Goal: Find specific page/section: Find specific page/section

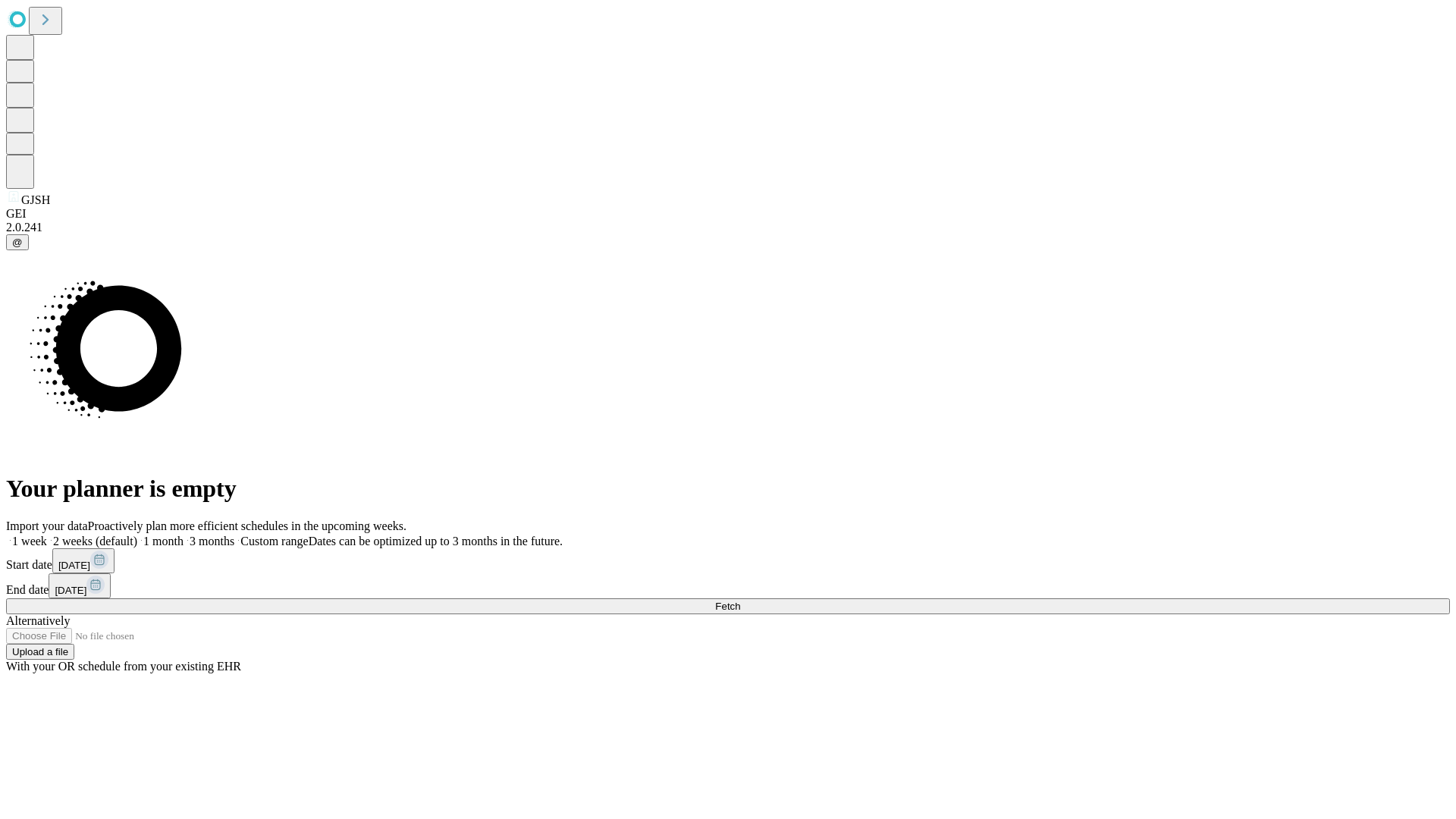
click at [740, 601] on span "Fetch" at bounding box center [728, 606] width 25 height 12
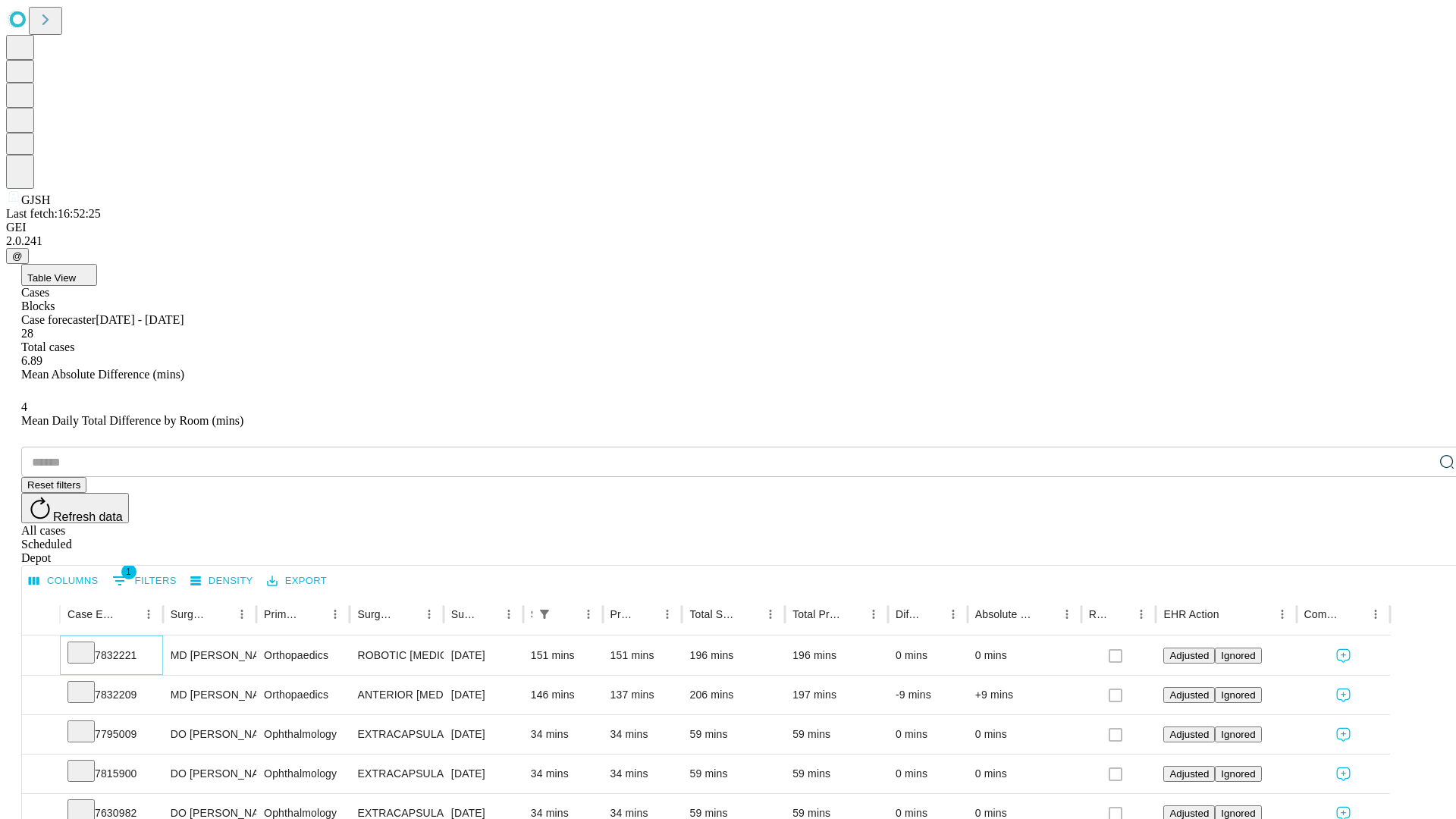
click at [89, 644] on icon at bounding box center [81, 652] width 15 height 15
